Goal: Navigation & Orientation: Find specific page/section

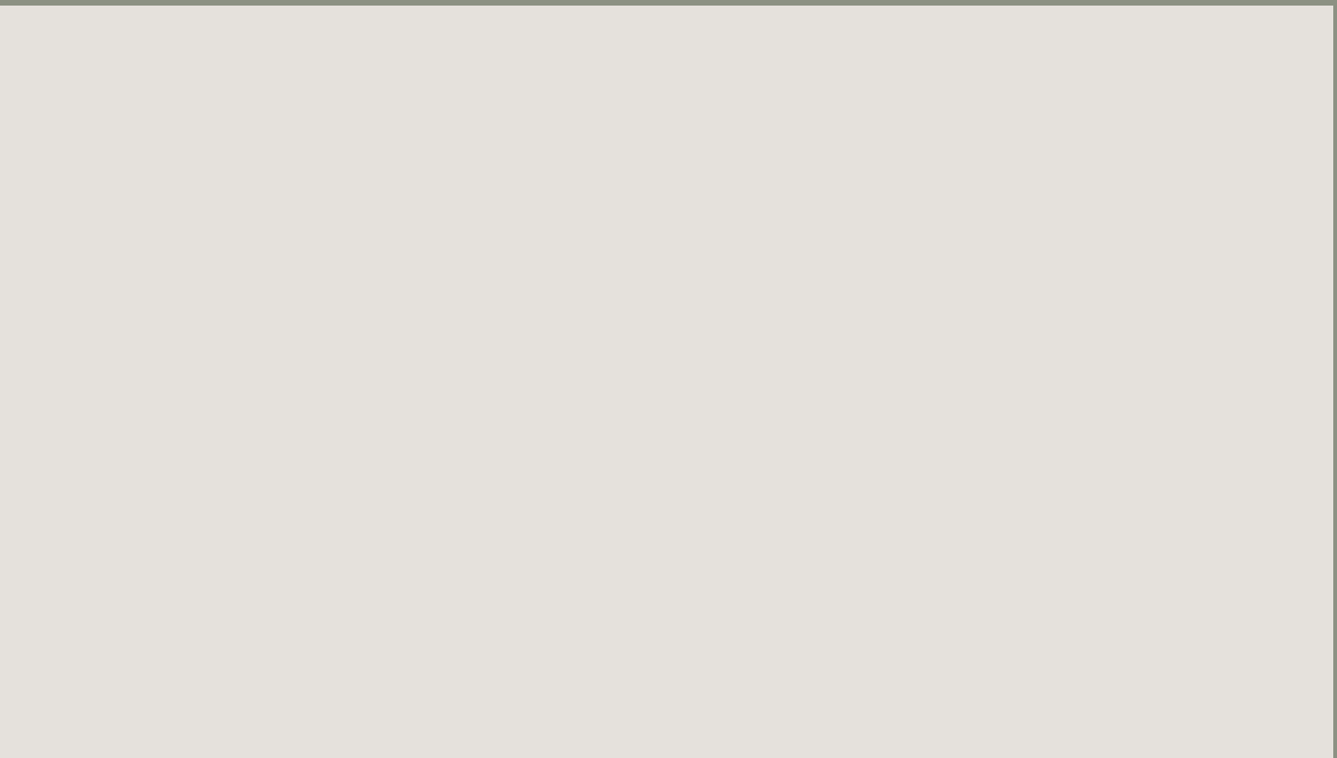
scroll to position [0, 4]
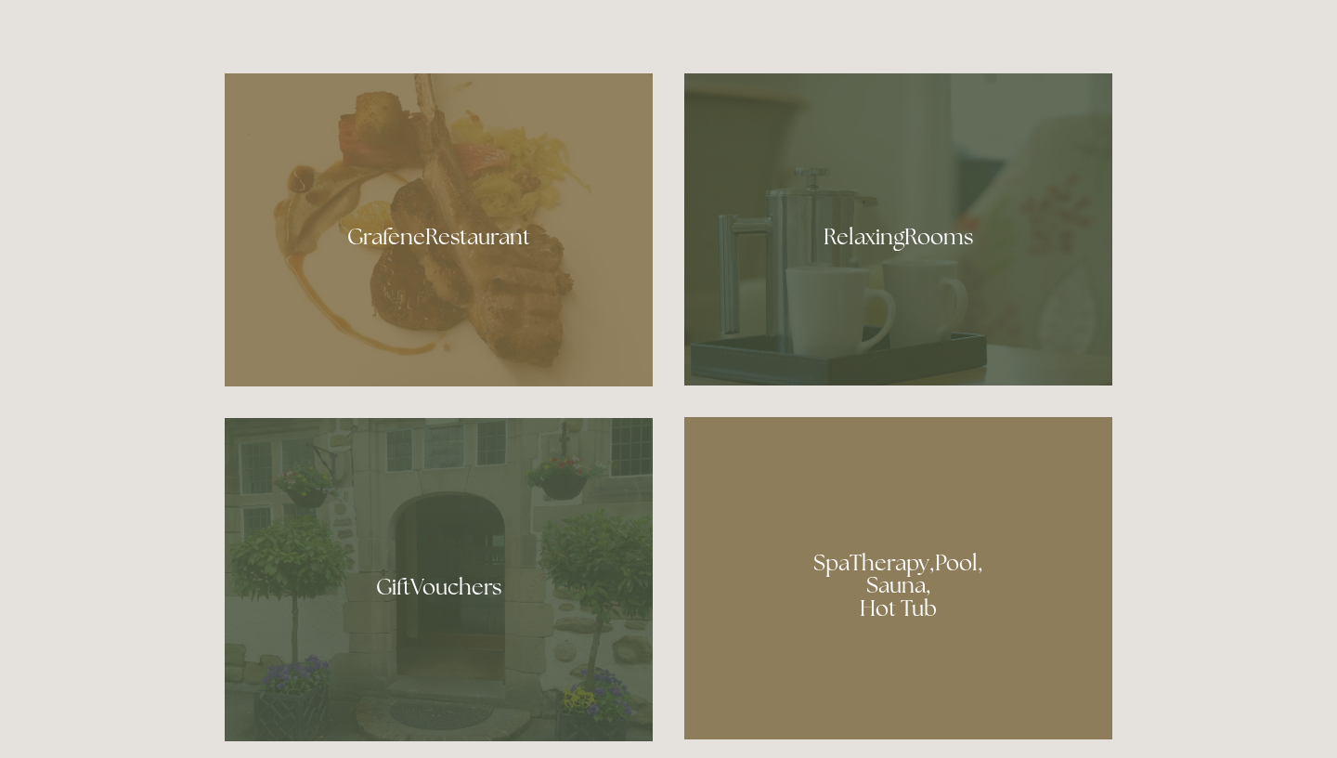
scroll to position [1133, 0]
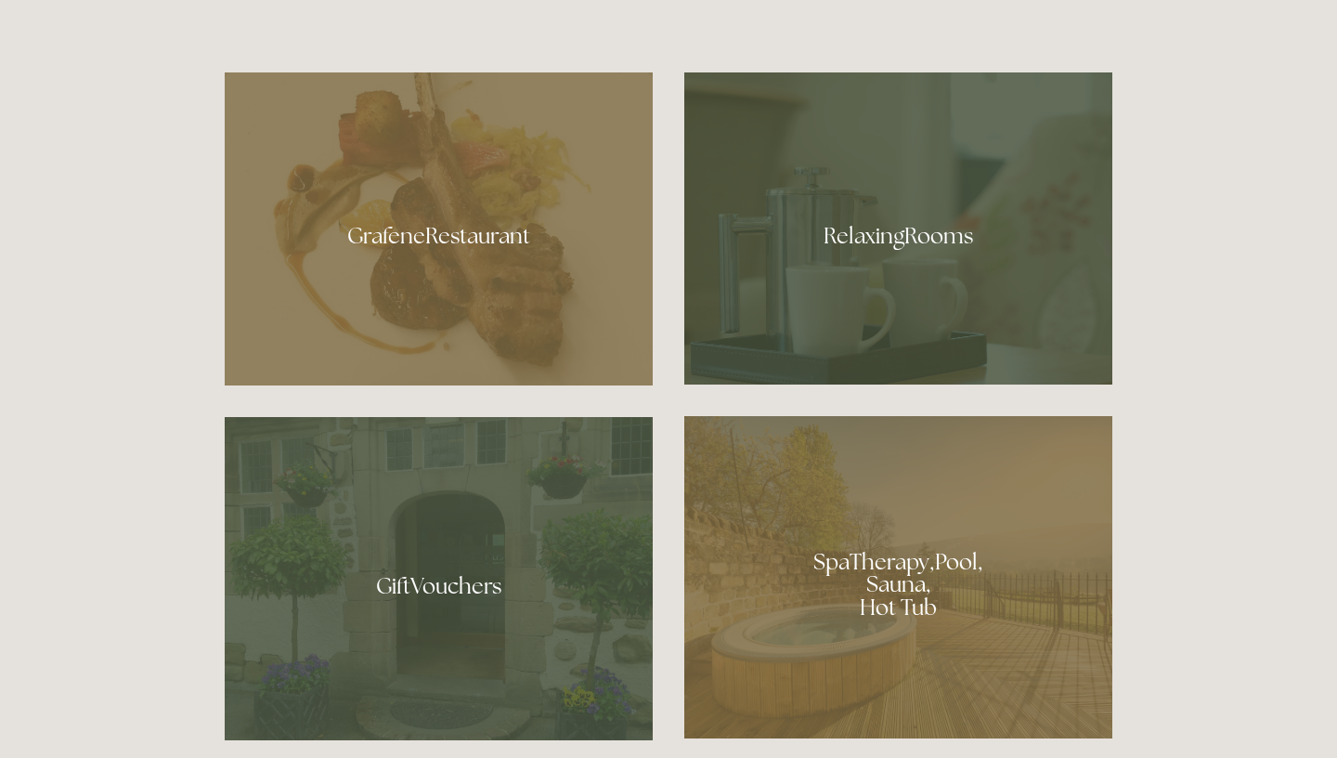
click at [442, 301] on div at bounding box center [439, 228] width 428 height 313
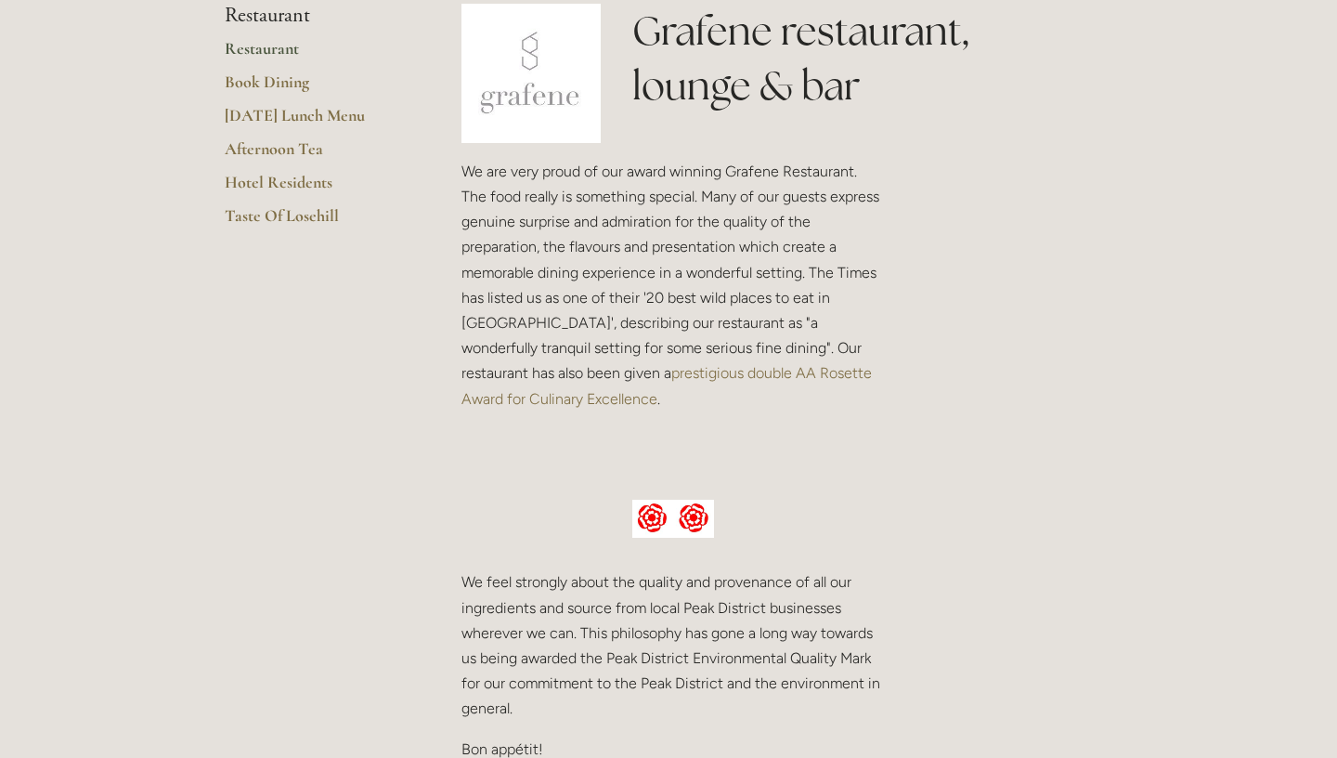
scroll to position [478, 0]
click at [317, 177] on link "Hotel Residents" at bounding box center [313, 185] width 177 height 33
